Goal: Task Accomplishment & Management: Manage account settings

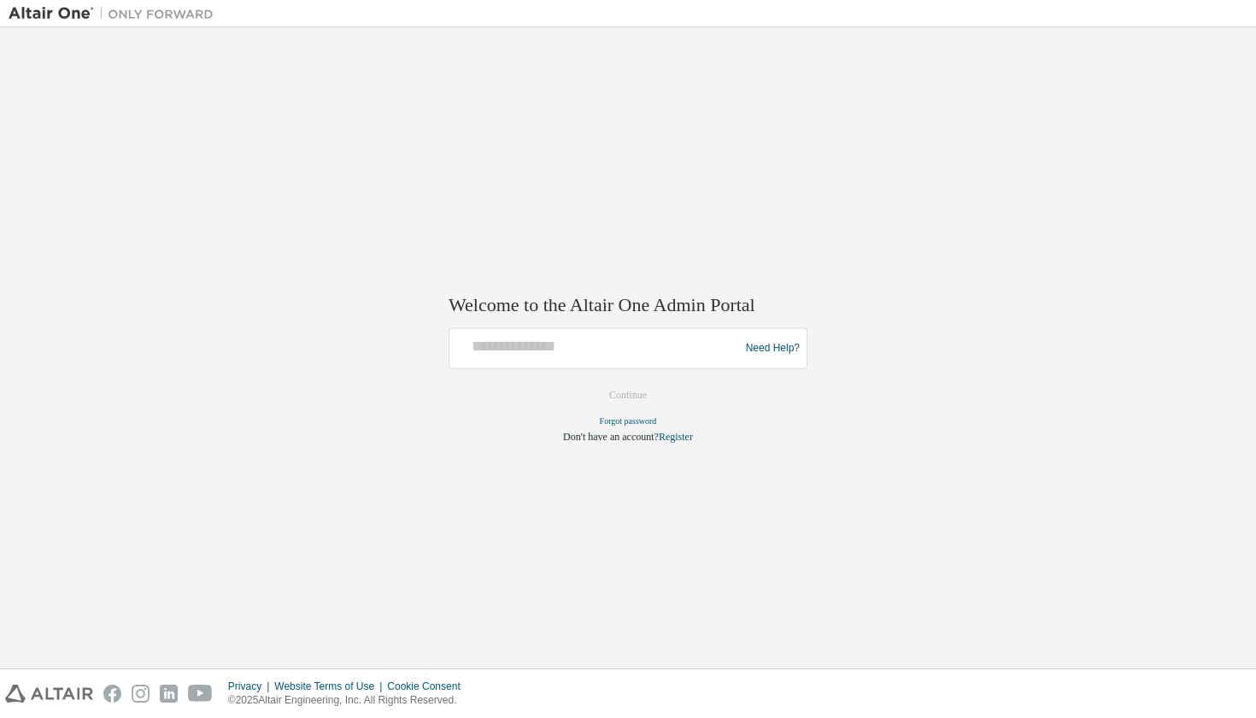
click at [557, 370] on form "Need Help? Please make sure that you provide your Global Login as email (e.g. @…" at bounding box center [627, 386] width 359 height 116
click at [563, 353] on input "text" at bounding box center [596, 344] width 281 height 25
click at [84, 17] on img at bounding box center [116, 13] width 214 height 17
click at [169, 18] on img at bounding box center [116, 13] width 214 height 17
click at [62, 697] on img at bounding box center [49, 693] width 88 height 18
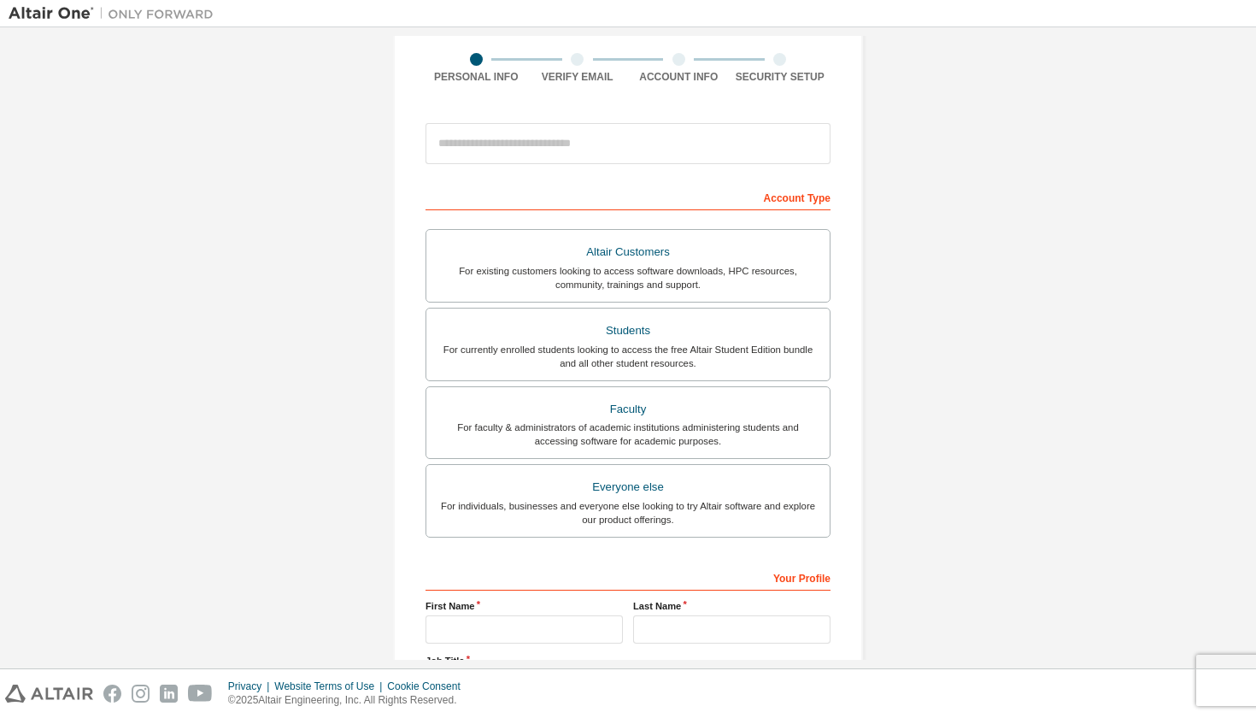
scroll to position [126, 0]
click at [646, 334] on div "Students" at bounding box center [628, 329] width 383 height 24
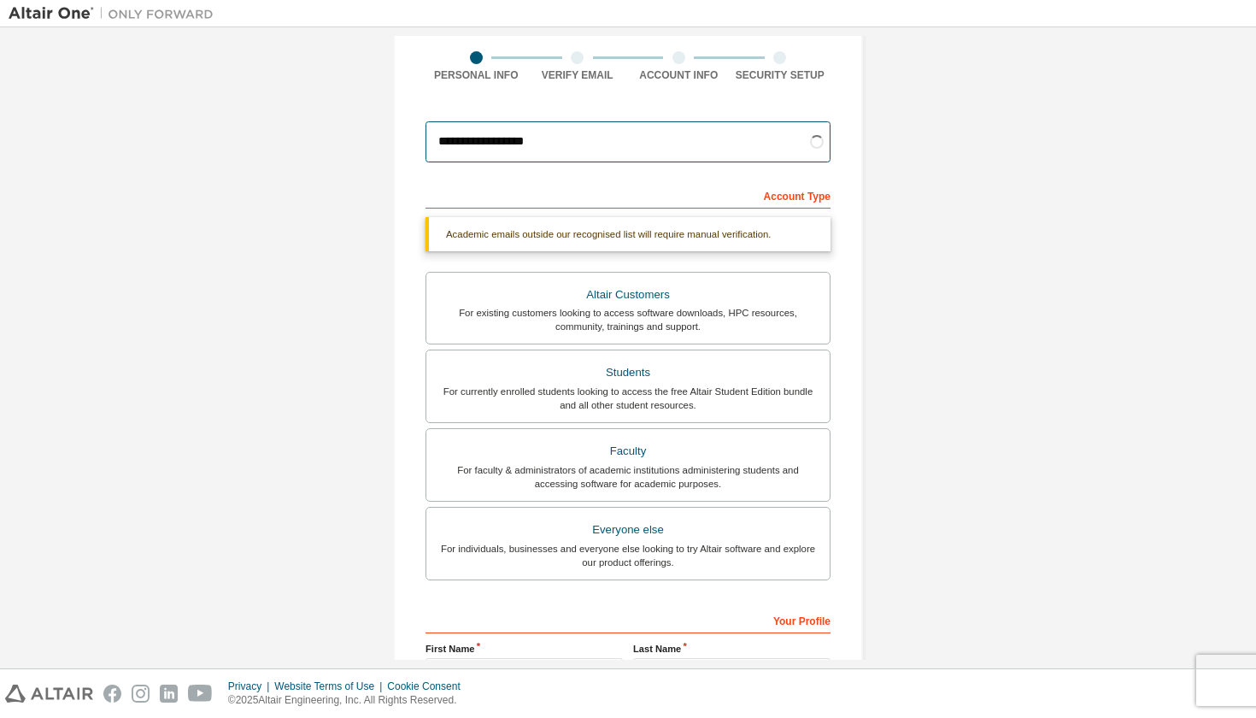
type input "**********"
click at [231, 186] on div "**********" at bounding box center [628, 383] width 1239 height 949
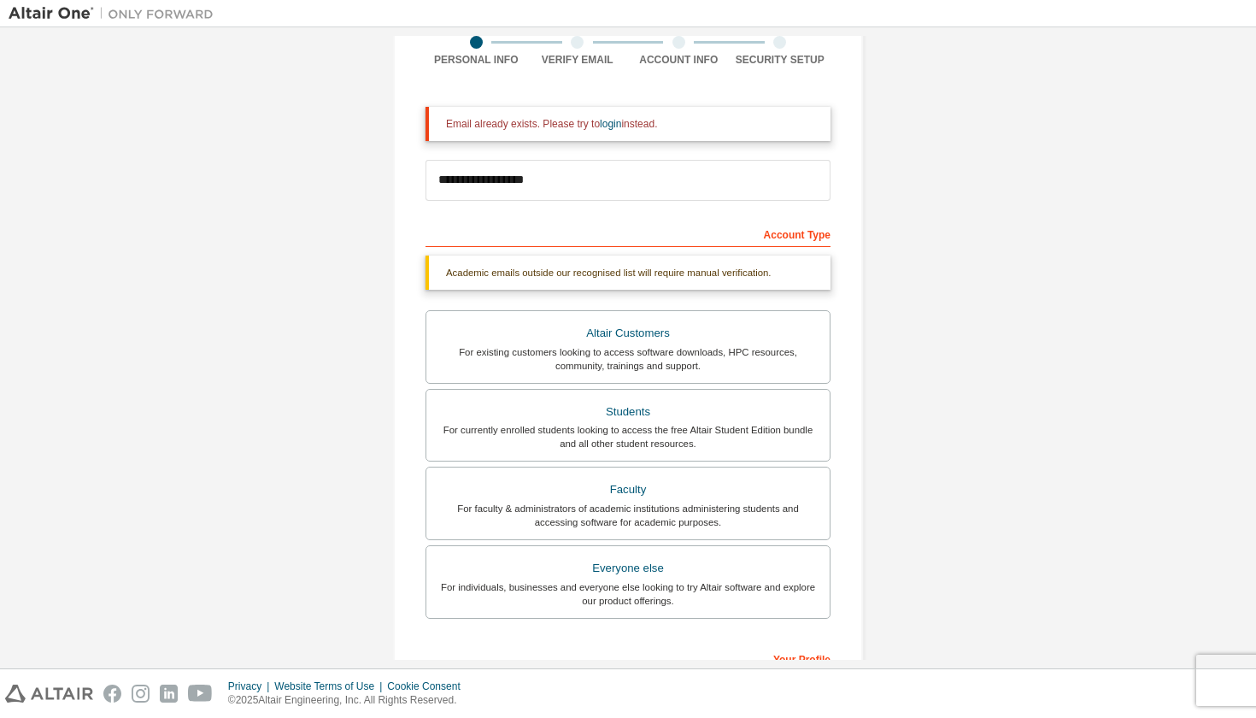
scroll to position [147, 0]
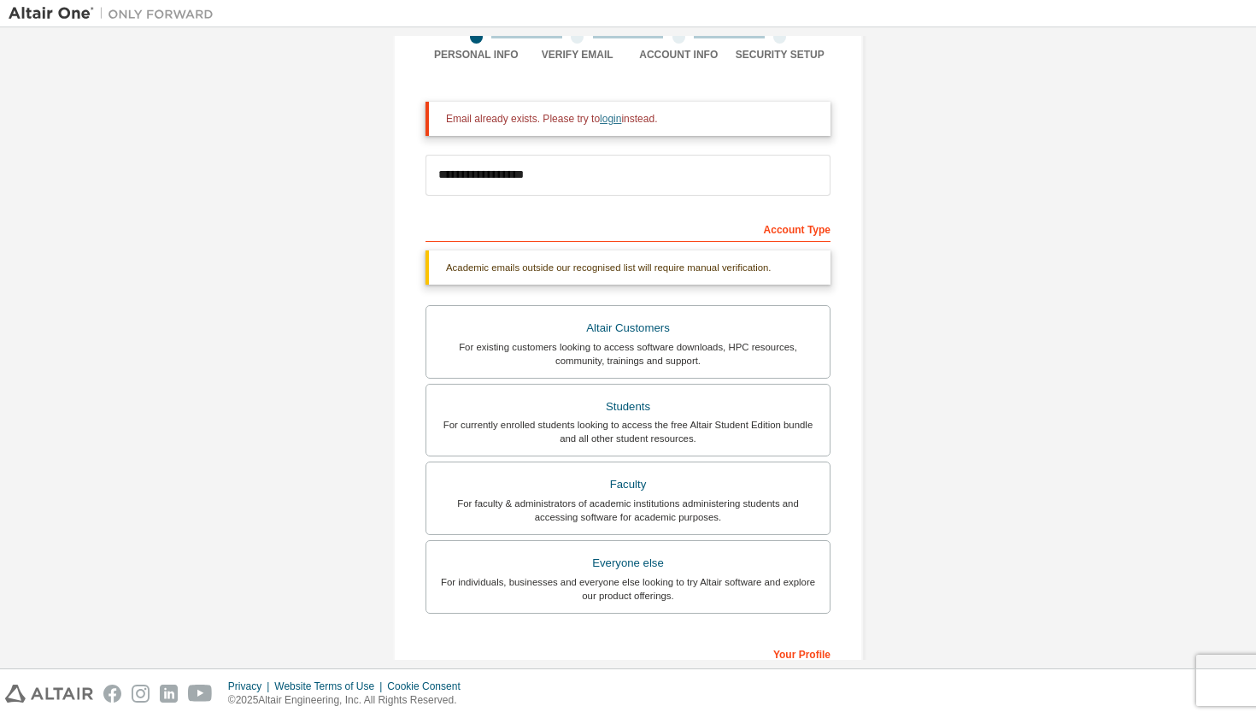
click at [617, 120] on link "login" at bounding box center [610, 119] width 21 height 12
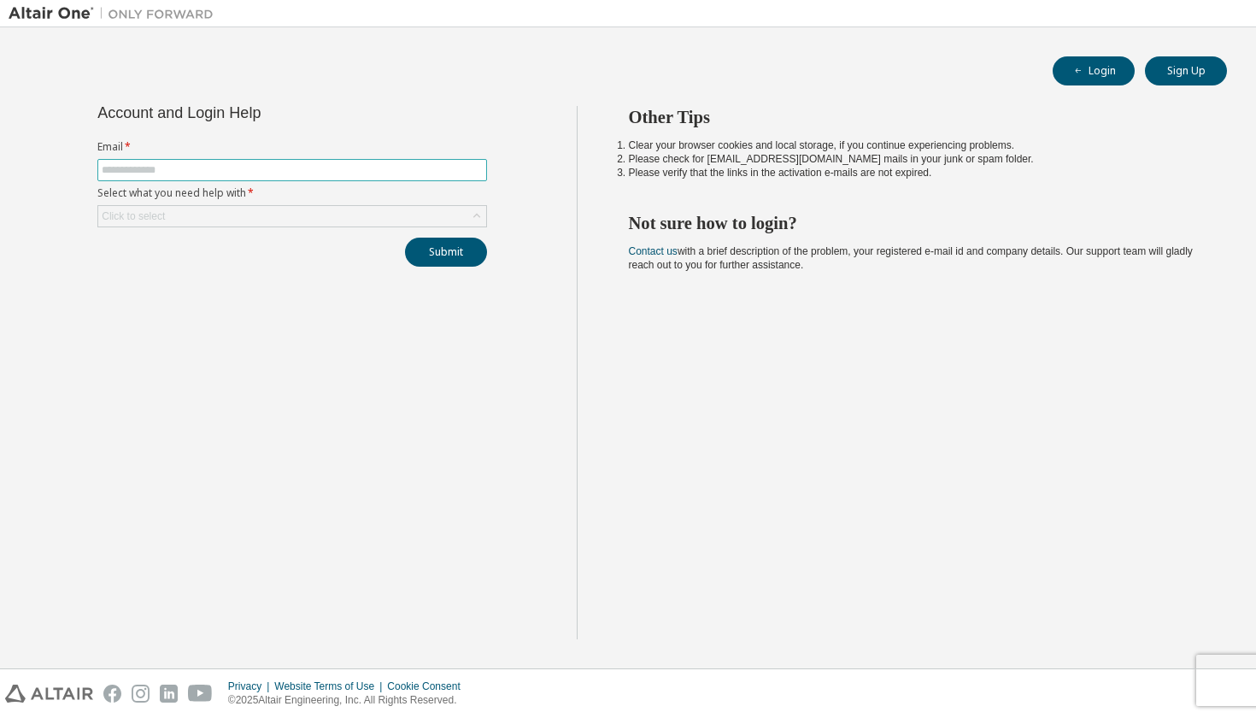
click at [358, 172] on input "text" at bounding box center [292, 170] width 381 height 14
click at [354, 144] on label "Email *" at bounding box center [292, 147] width 390 height 14
click at [348, 167] on input "text" at bounding box center [292, 170] width 381 height 14
type input "*"
type input "**********"
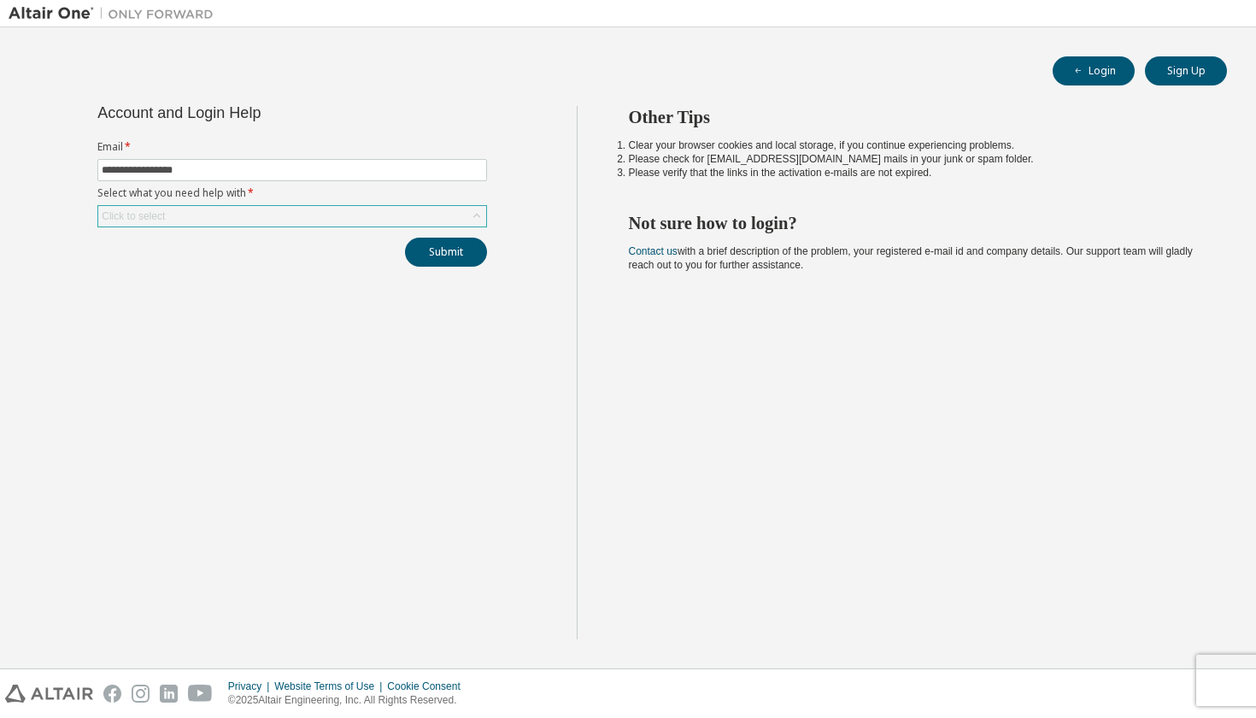
click at [431, 216] on div "Click to select" at bounding box center [292, 216] width 388 height 21
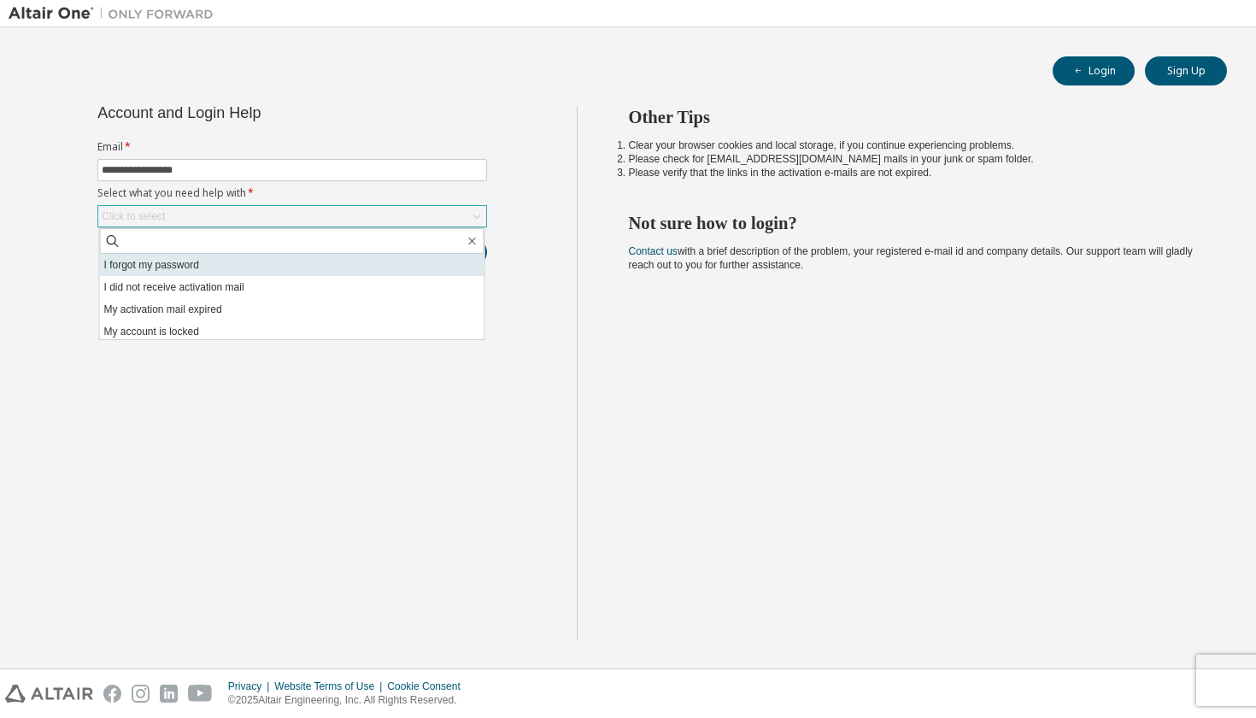
click at [352, 265] on li "I forgot my password" at bounding box center [292, 265] width 384 height 22
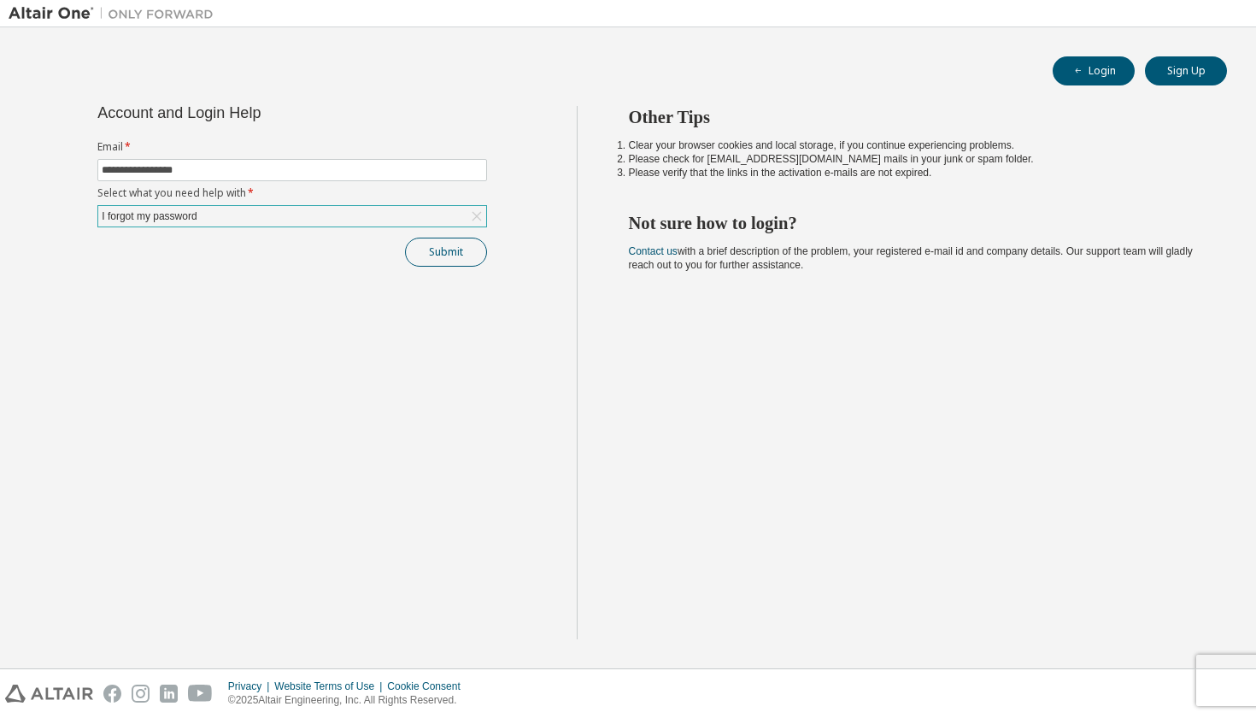
click at [443, 247] on button "Submit" at bounding box center [446, 251] width 82 height 29
click at [1156, 671] on link "Altair support" at bounding box center [1142, 671] width 68 height 15
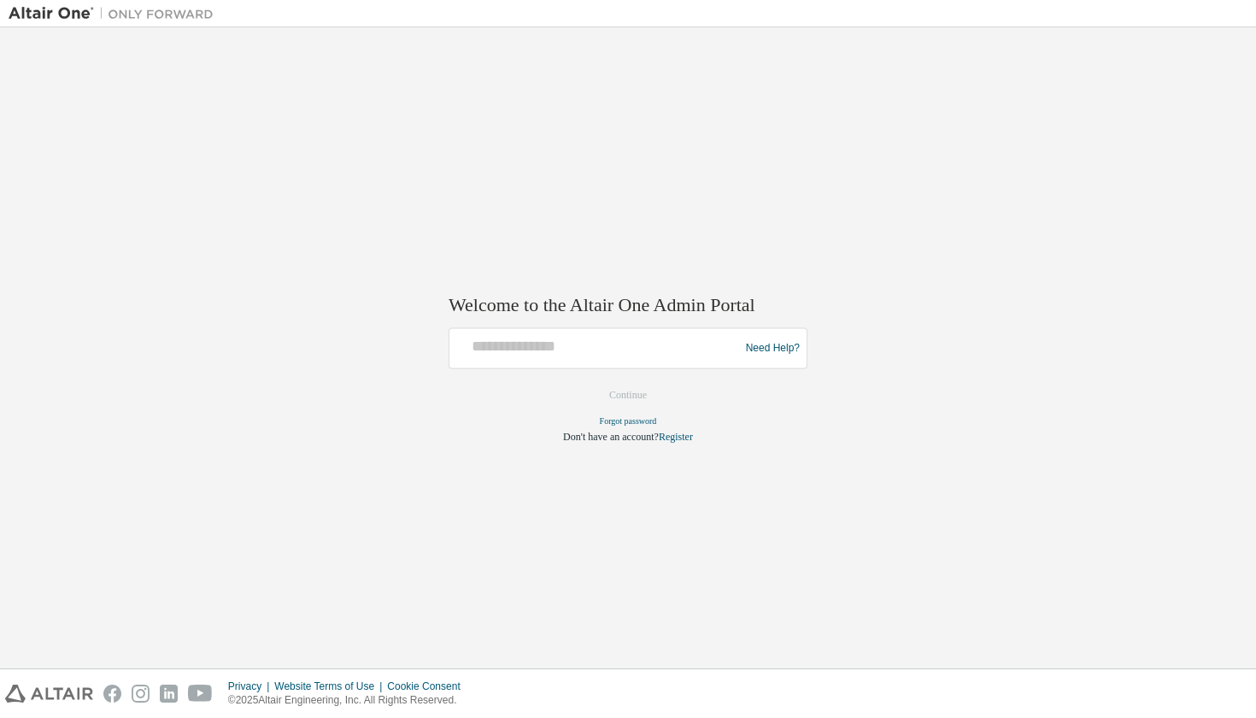
click at [583, 366] on div "Need Help?" at bounding box center [627, 348] width 359 height 41
click at [583, 358] on div at bounding box center [596, 348] width 281 height 32
click at [617, 419] on link "Forgot password" at bounding box center [628, 421] width 57 height 9
